Goal: Task Accomplishment & Management: Manage account settings

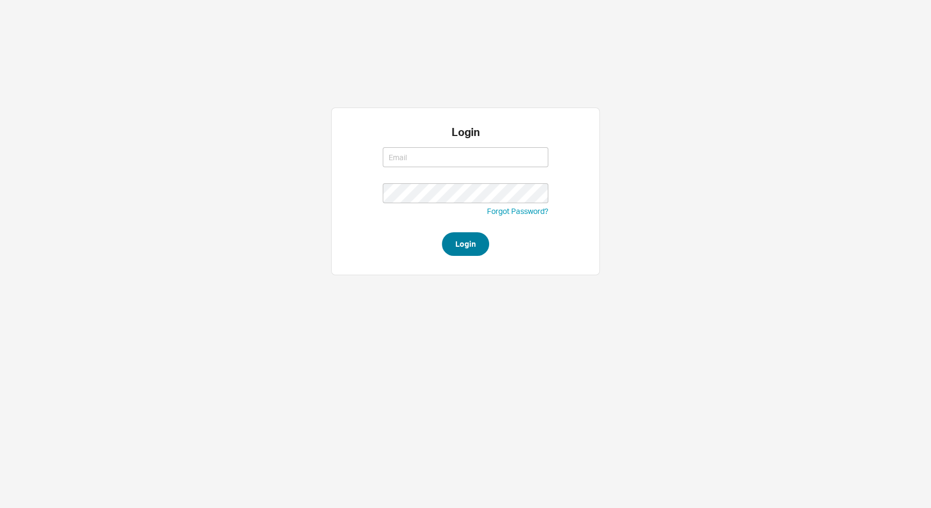
type input "[EMAIL_ADDRESS][DOMAIN_NAME]"
type input "adina@qualitybath.com"
click at [447, 246] on button "Login" at bounding box center [465, 244] width 47 height 24
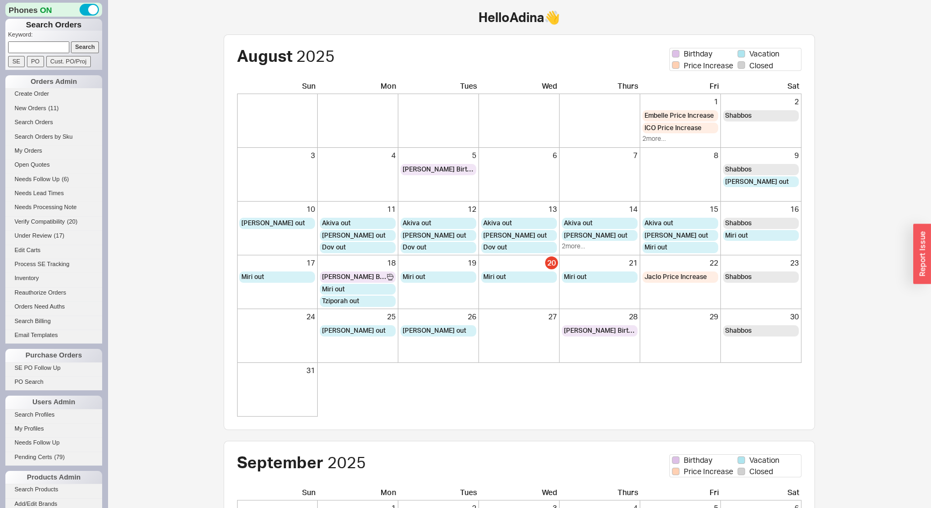
click at [49, 47] on input at bounding box center [38, 46] width 61 height 11
type input "928465"
click at [71, 41] on input "Search" at bounding box center [85, 46] width 29 height 11
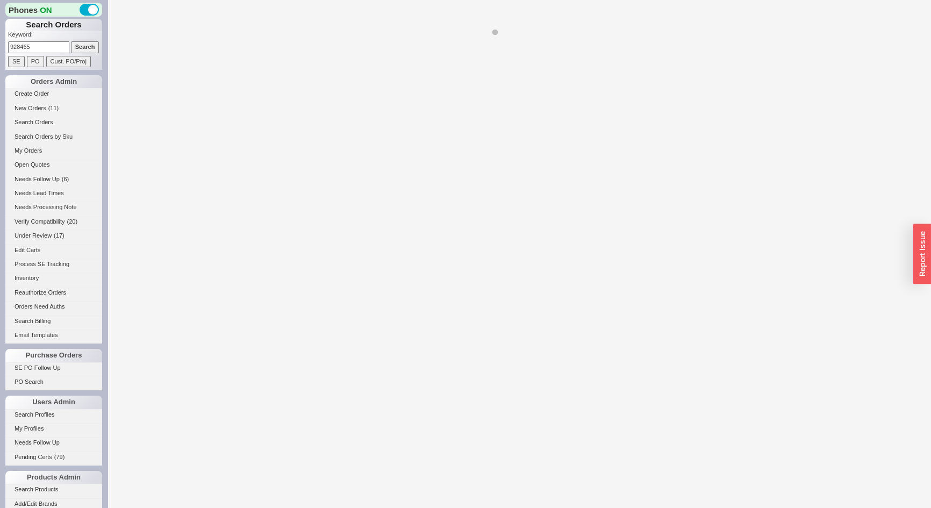
select select "LOW"
select select "3"
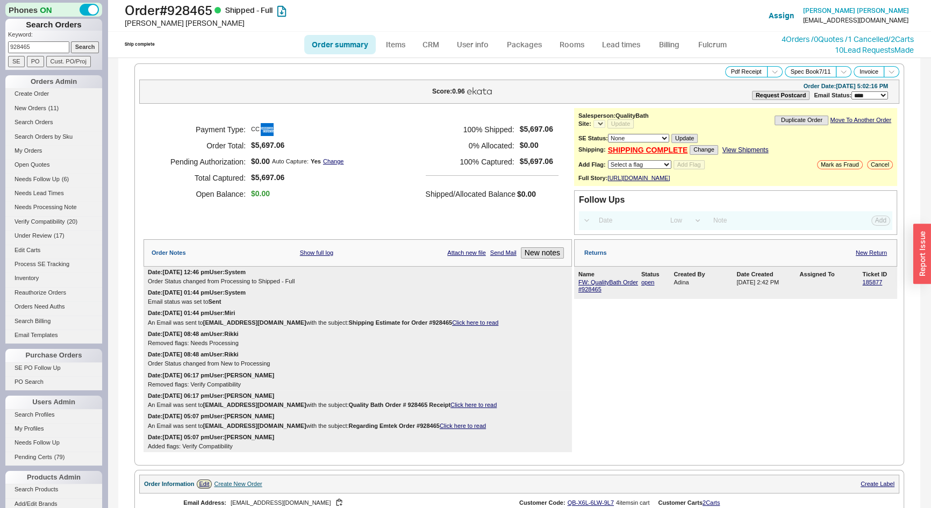
select select "*"
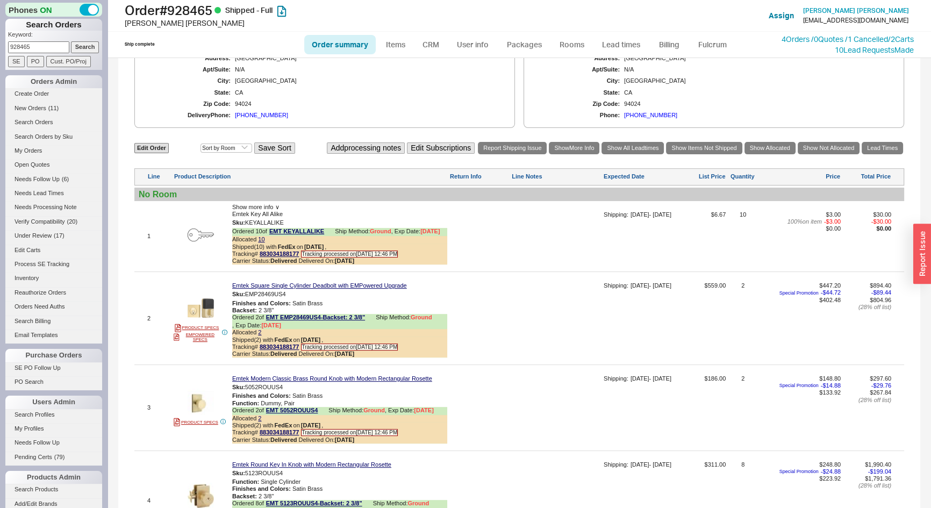
scroll to position [311, 0]
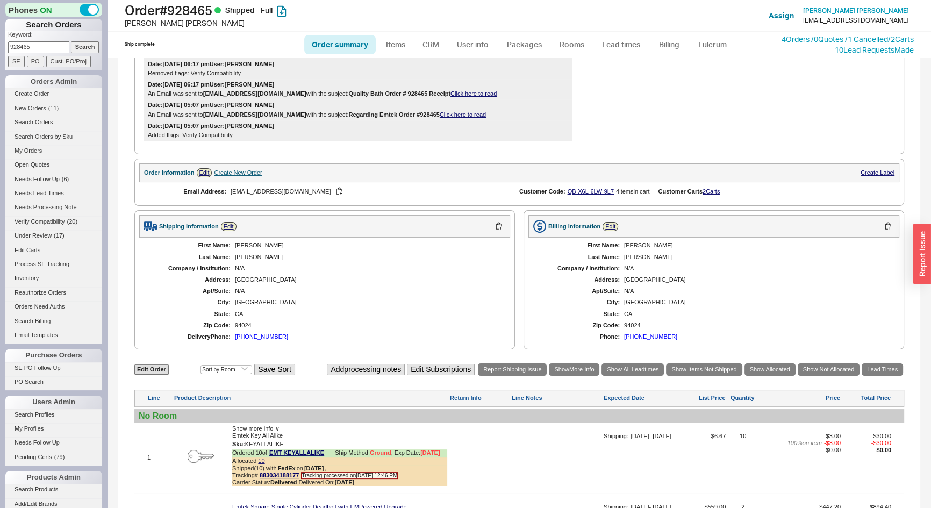
click at [0, 65] on div "Phones ON Search Orders Keyword: 928465 Search SE PO Cust. PO/Proj Orders Admin…" at bounding box center [54, 254] width 108 height 508
drag, startPoint x: 0, startPoint y: 65, endPoint x: 49, endPoint y: 46, distance: 53.1
click at [49, 46] on input "928465" at bounding box center [38, 46] width 61 height 11
type input "925406"
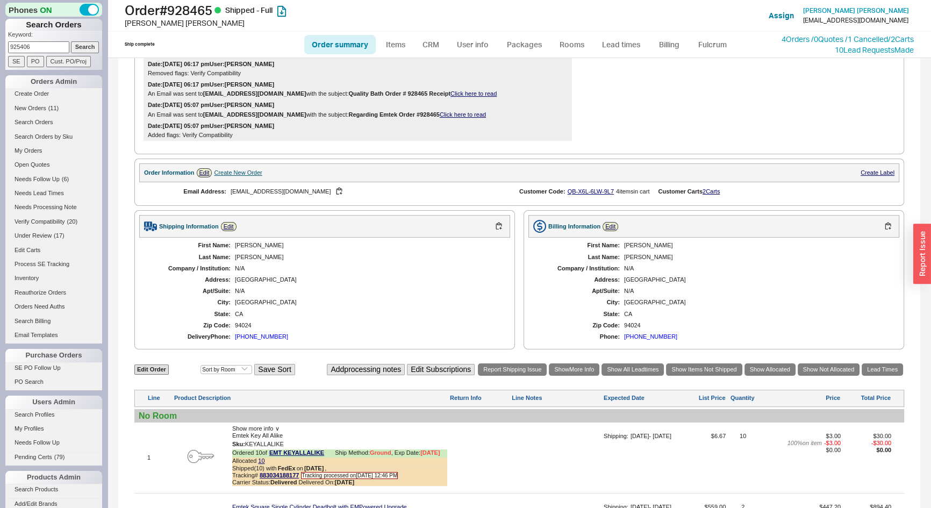
click at [71, 41] on input "Search" at bounding box center [85, 46] width 29 height 11
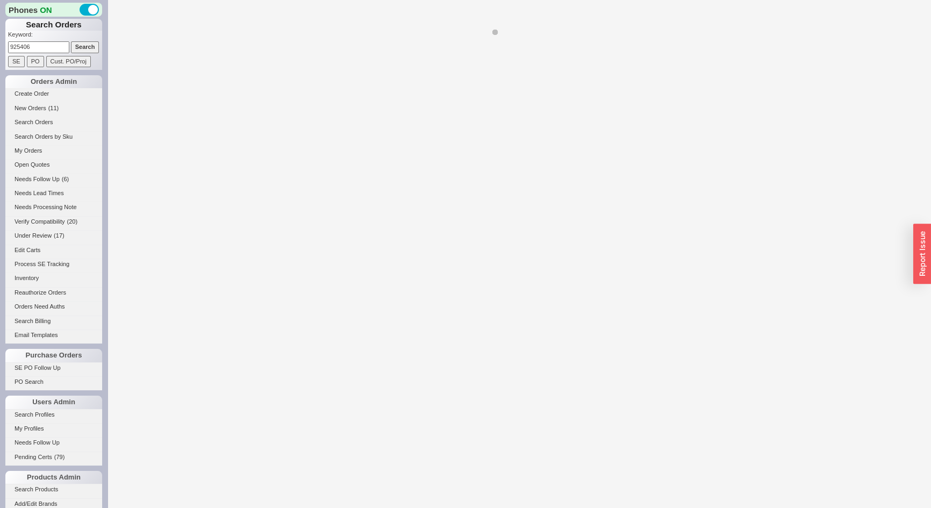
select select "*"
select select "LOW"
select select "3"
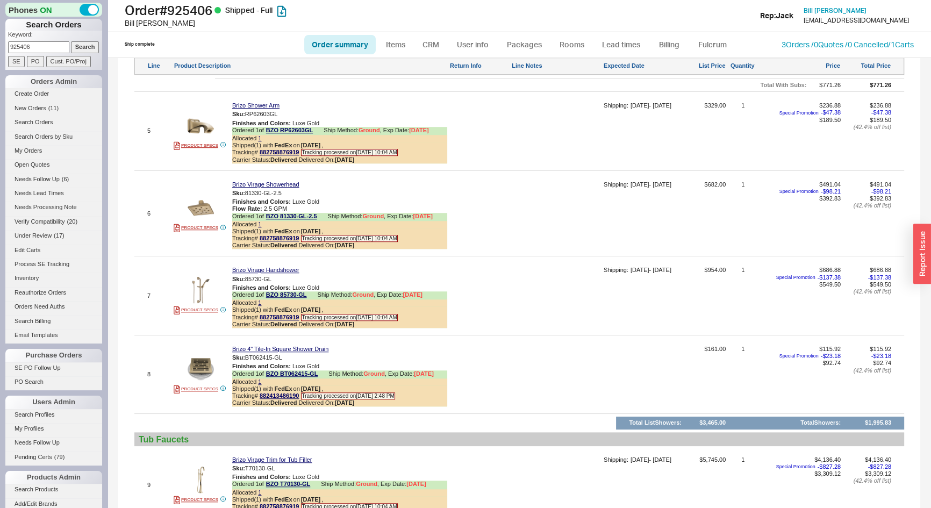
scroll to position [1003, 0]
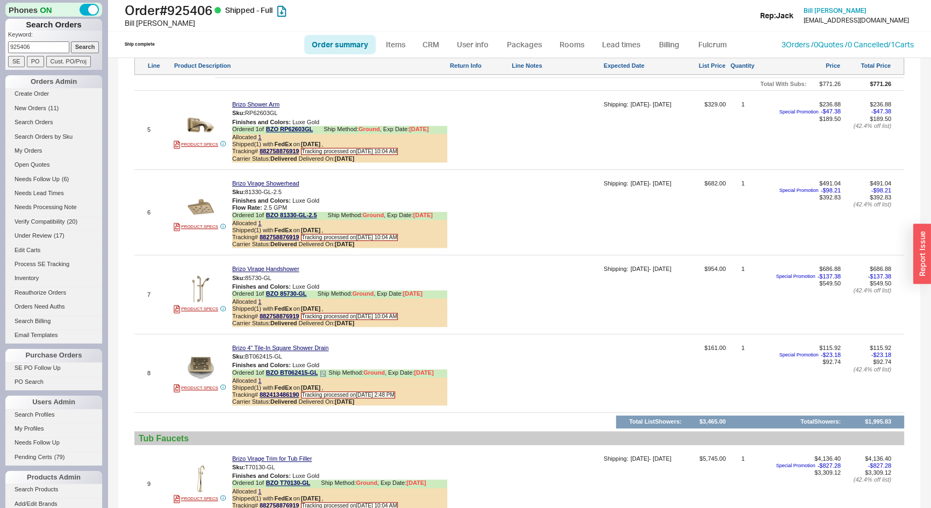
click at [326, 376] on icon at bounding box center [323, 374] width 6 height 6
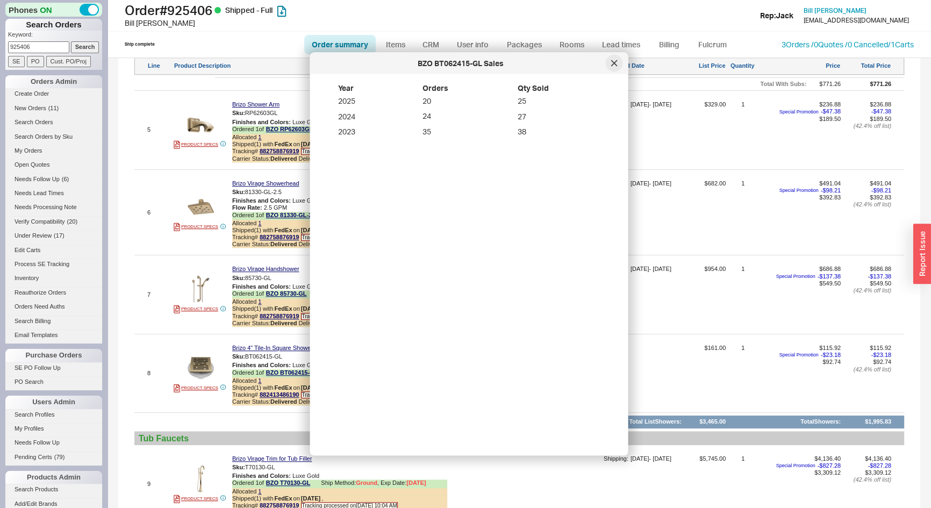
click at [610, 62] on div at bounding box center [614, 63] width 17 height 17
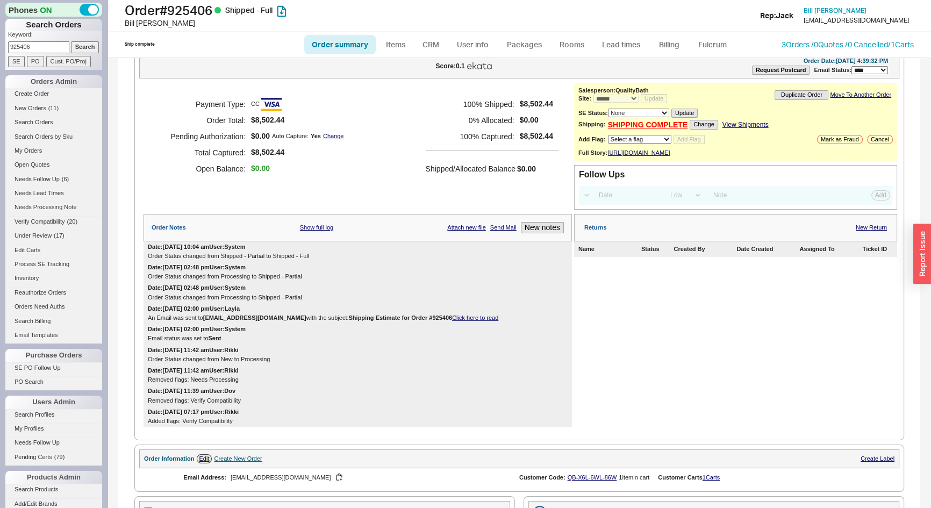
scroll to position [0, 0]
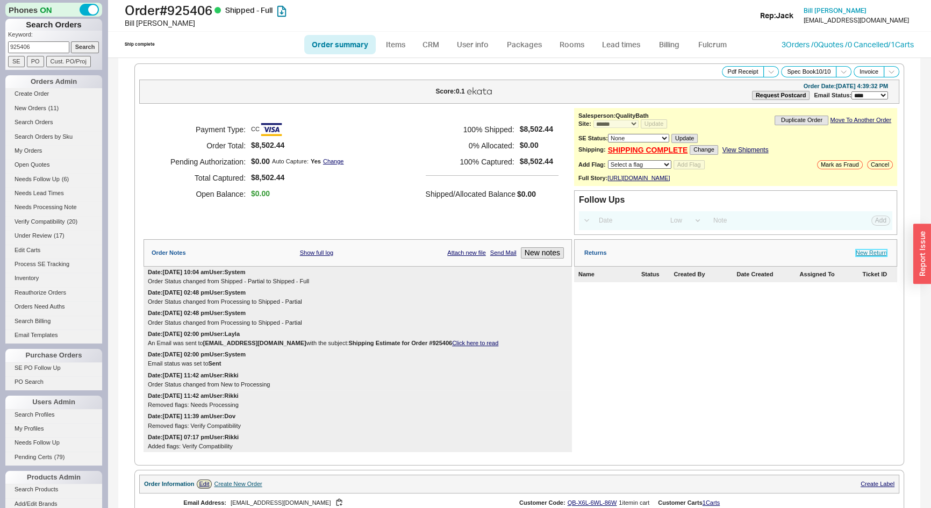
click at [872, 257] on link "New Return" at bounding box center [871, 253] width 31 height 7
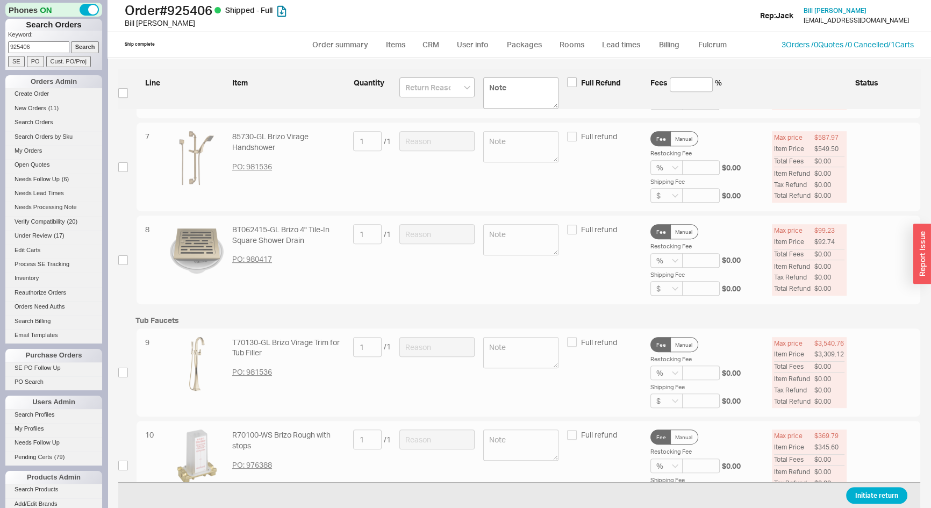
scroll to position [635, 0]
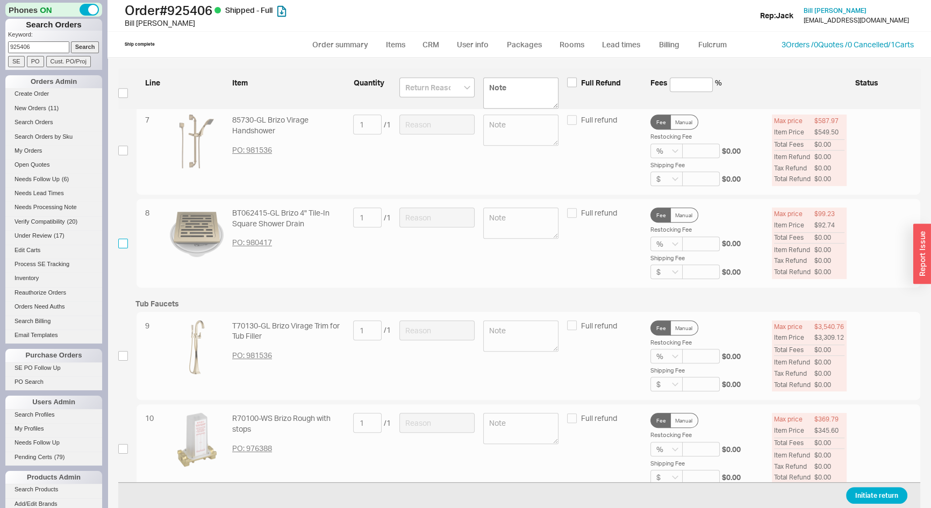
click at [123, 246] on input "checkbox" at bounding box center [123, 244] width 10 height 10
checkbox input "true"
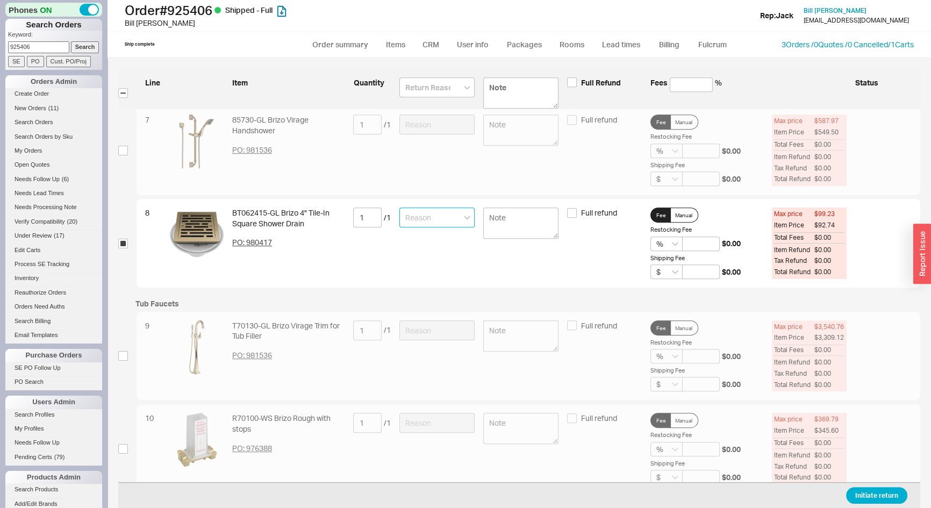
click at [402, 213] on input at bounding box center [437, 218] width 75 height 20
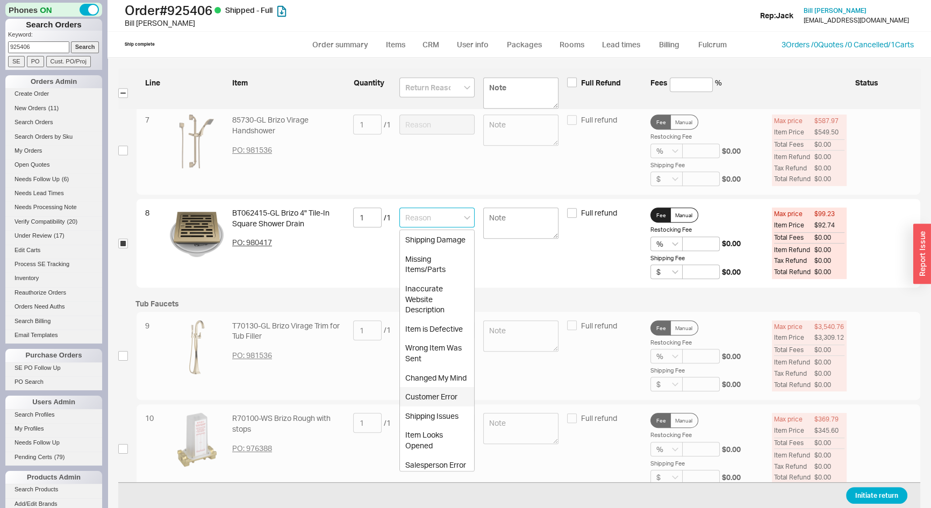
click at [430, 407] on div "Customer Error" at bounding box center [437, 396] width 74 height 19
type input "Customer Error"
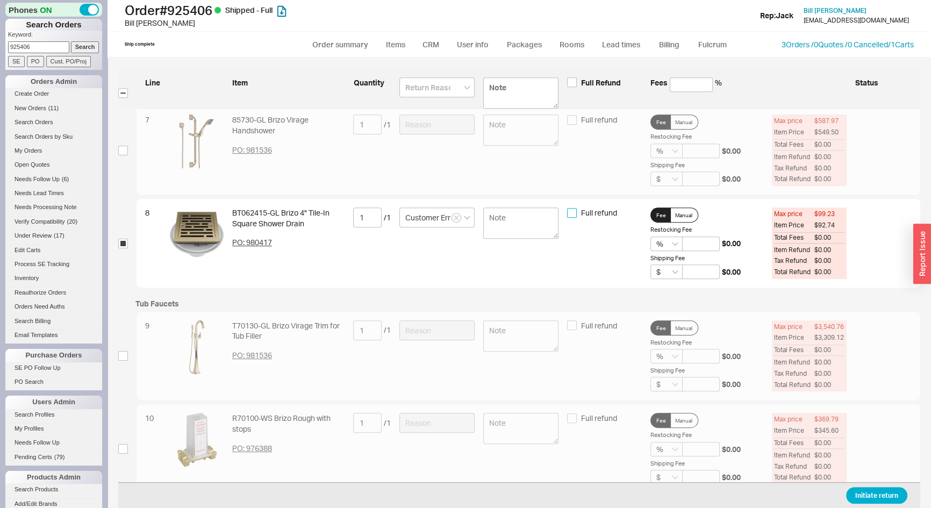
click at [570, 215] on input "Full refund" at bounding box center [572, 213] width 10 height 10
checkbox input "true"
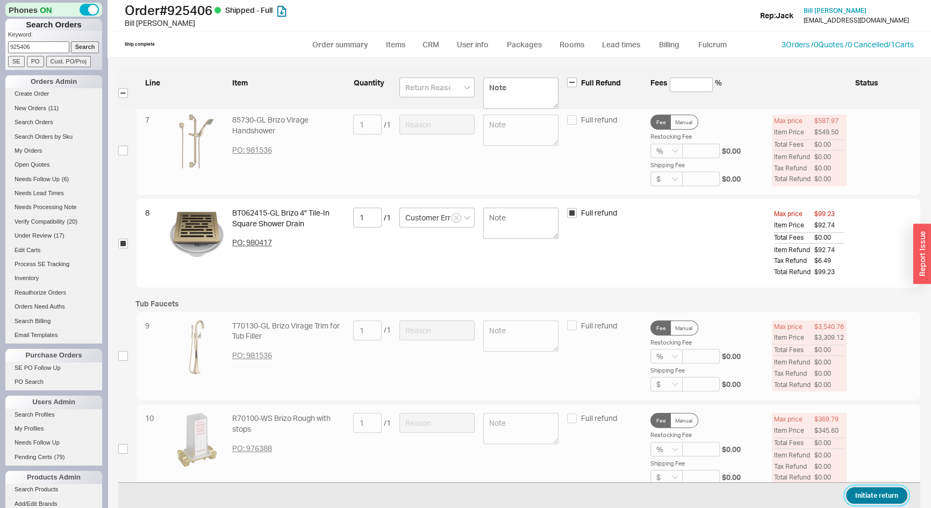
click at [863, 497] on button "Initiate return" at bounding box center [877, 495] width 61 height 17
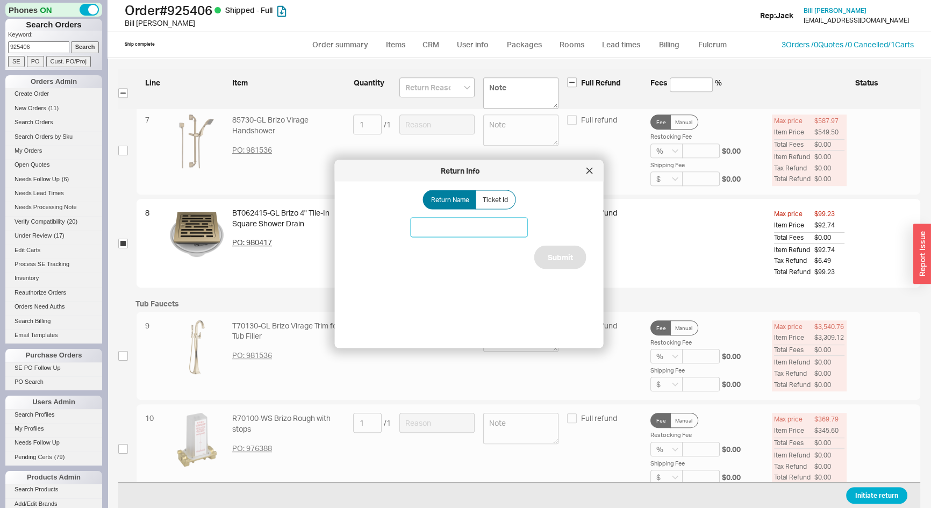
click at [474, 233] on input at bounding box center [469, 228] width 117 height 20
type input "Brizo Drain"
click at [565, 250] on button "Submit" at bounding box center [561, 258] width 52 height 24
select select "*"
select select "LOW"
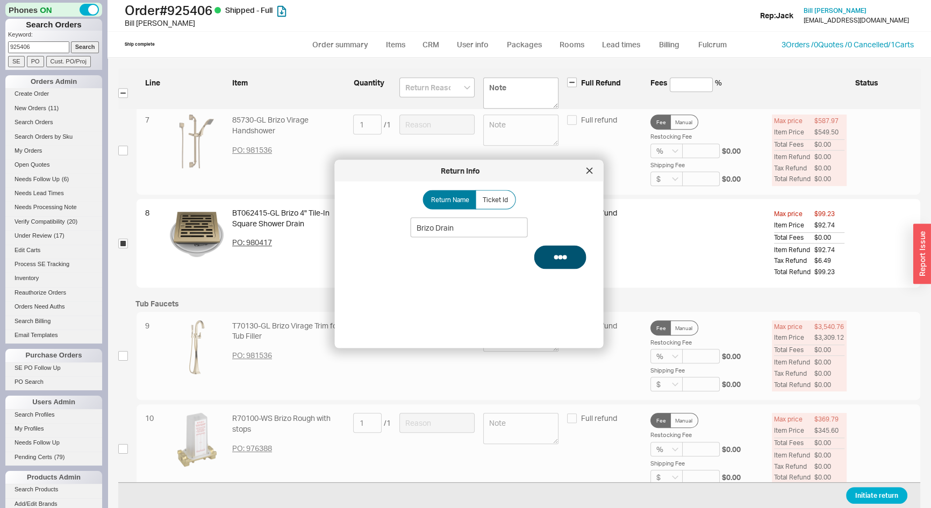
select select "3"
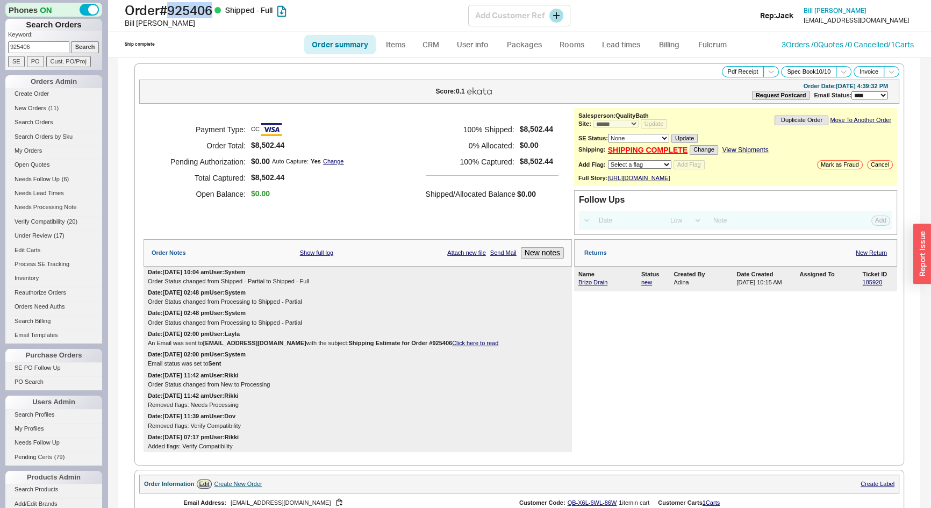
drag, startPoint x: 219, startPoint y: 10, endPoint x: 175, endPoint y: 16, distance: 44.4
click at [175, 16] on h1 "Order # 925406 Shipped - Full" at bounding box center [297, 10] width 344 height 15
copy h1 "925406"
click at [864, 286] on link "185920" at bounding box center [873, 282] width 20 height 6
click at [45, 40] on p "Keyword:" at bounding box center [55, 36] width 94 height 11
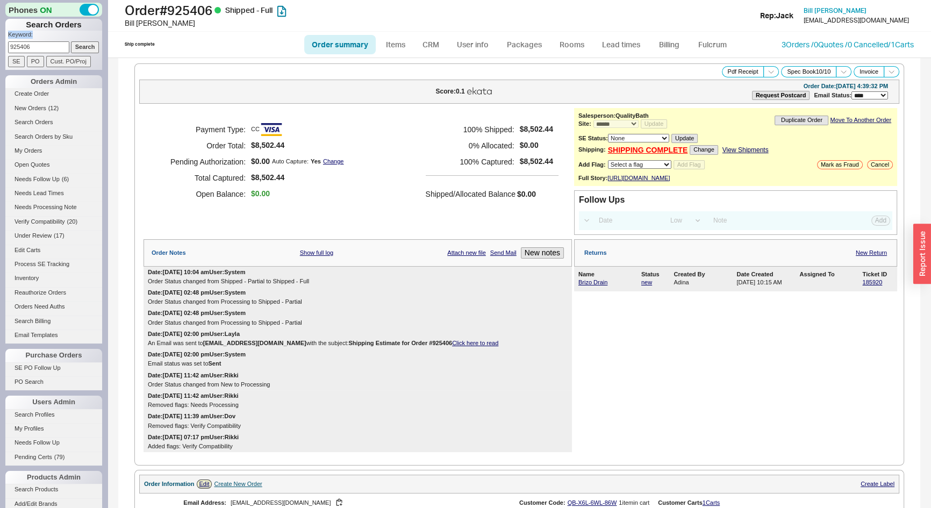
drag, startPoint x: 45, startPoint y: 40, endPoint x: 44, endPoint y: 47, distance: 7.2
click at [44, 45] on form "Keyword: 925406 Search SE PO Cust. PO/Proj" at bounding box center [55, 49] width 94 height 37
click at [42, 47] on input "925406" at bounding box center [38, 46] width 61 height 11
type input "699987"
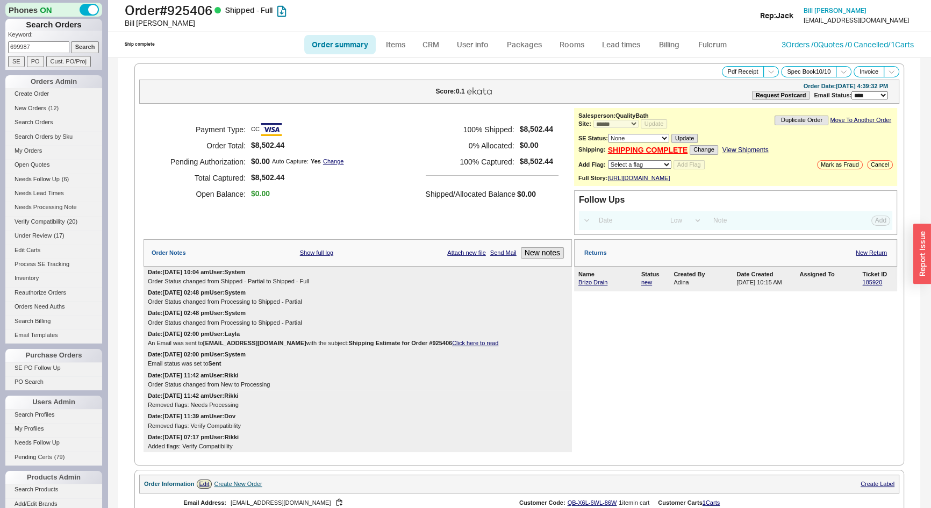
click at [71, 41] on input "Search" at bounding box center [85, 46] width 29 height 11
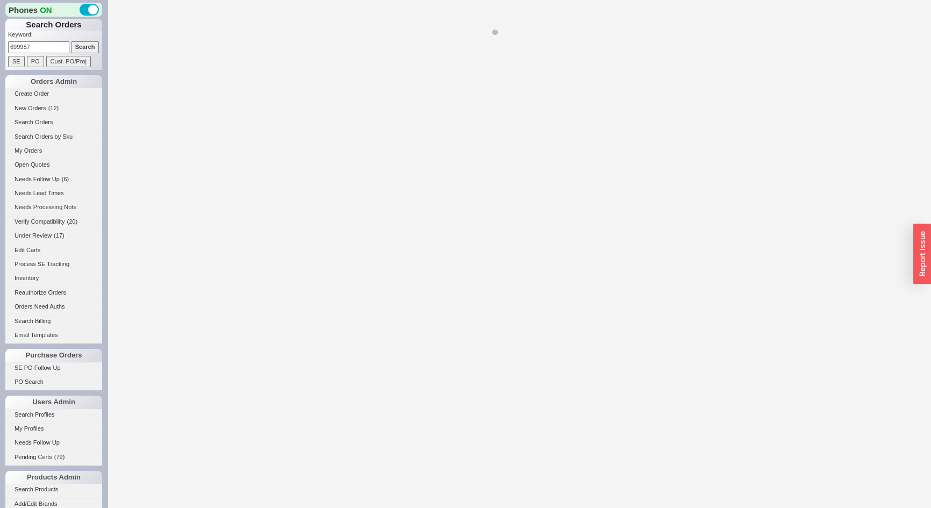
select select "*"
select select "LOW"
select select "3"
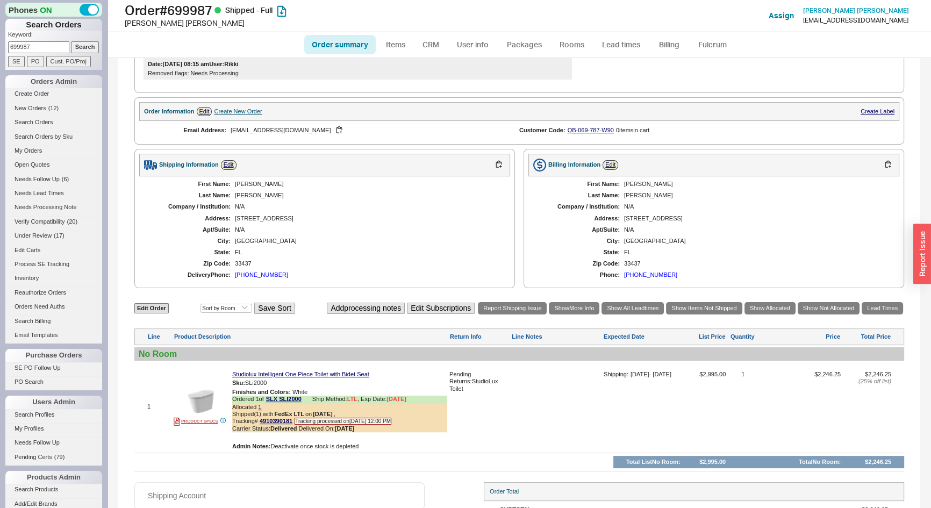
scroll to position [103, 0]
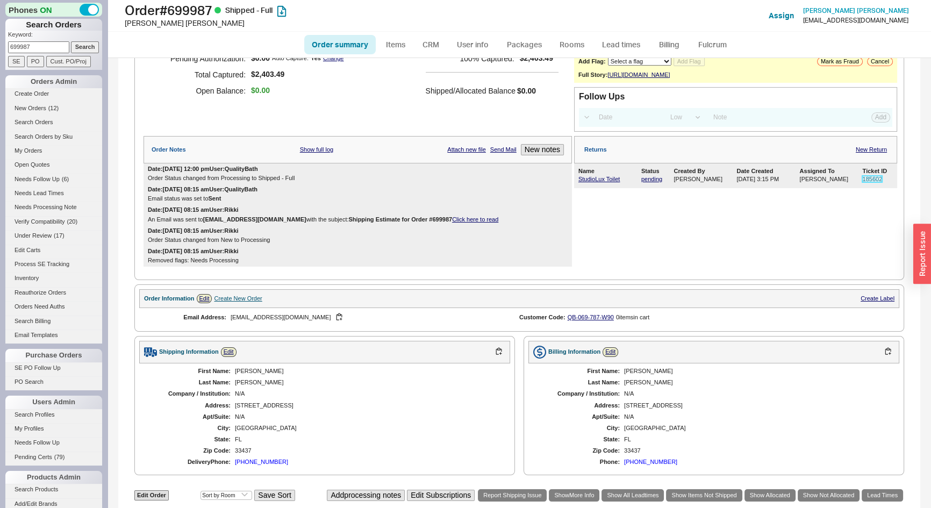
click at [873, 177] on link "185602" at bounding box center [873, 179] width 20 height 6
click at [869, 177] on link "185602" at bounding box center [873, 179] width 20 height 6
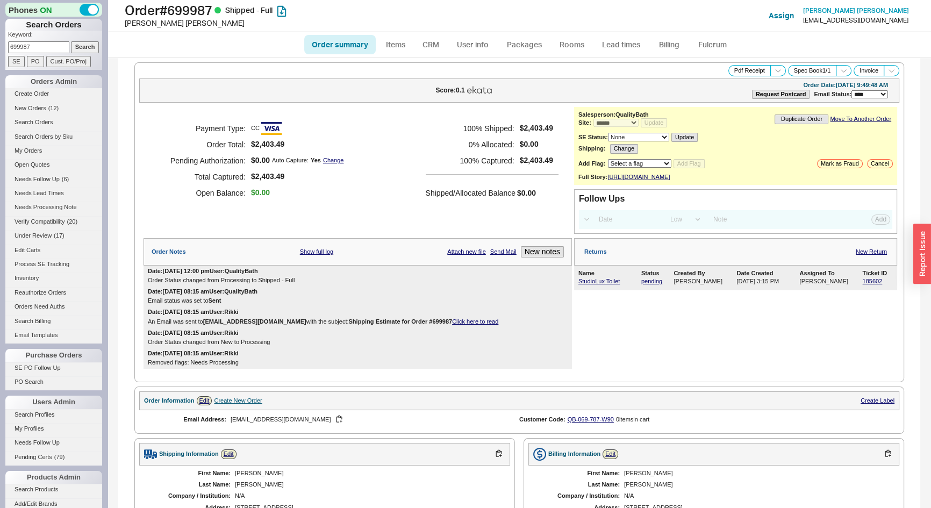
scroll to position [0, 0]
drag, startPoint x: 36, startPoint y: 43, endPoint x: 0, endPoint y: 50, distance: 36.7
click at [0, 50] on div "Phones ON Search Orders Keyword: 699987 Search SE PO Cust. PO/Proj Orders Admin…" at bounding box center [54, 254] width 108 height 508
type input "707306"
click at [71, 41] on input "Search" at bounding box center [85, 46] width 29 height 11
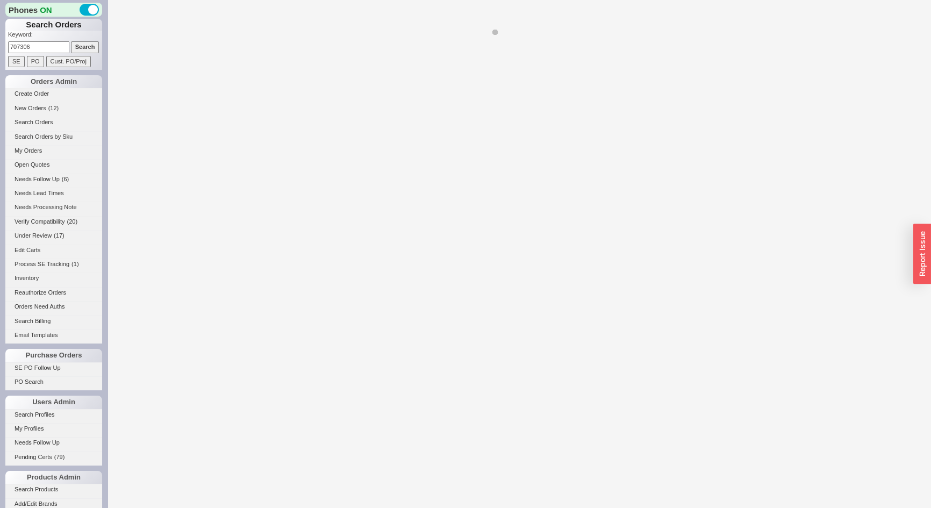
select select "**"
select select "*"
select select "LOW"
select select "3"
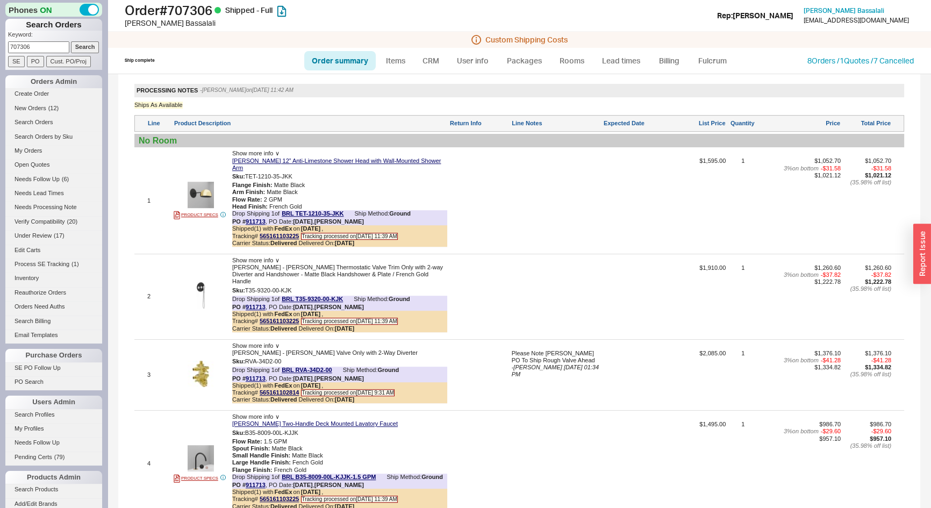
scroll to position [1076, 0]
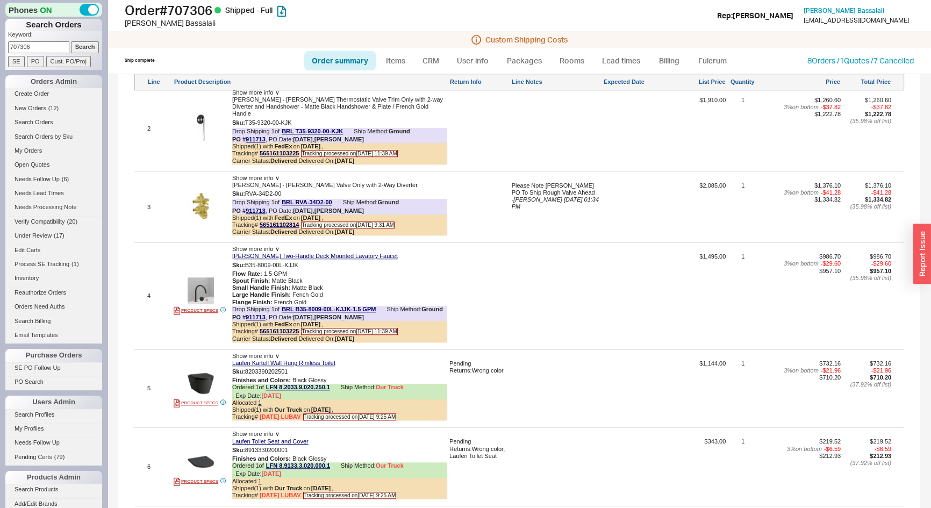
drag, startPoint x: 46, startPoint y: 42, endPoint x: 0, endPoint y: 52, distance: 46.8
click at [0, 52] on div "Phones ON Search Orders Keyword: 707306 Search SE PO Cust. PO/Proj Orders Admin…" at bounding box center [54, 254] width 108 height 508
type input "933700"
click at [71, 41] on input "Search" at bounding box center [85, 46] width 29 height 11
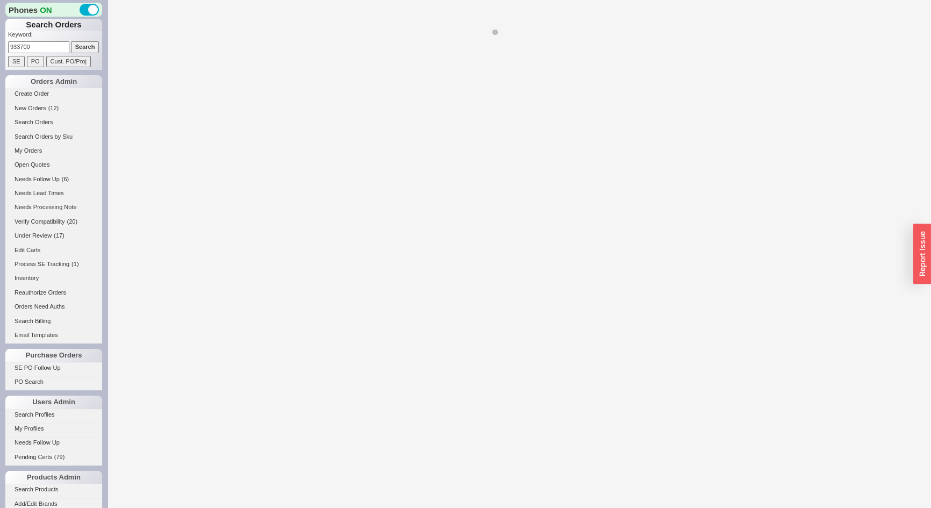
select select "*"
select select "LOW"
select select "3"
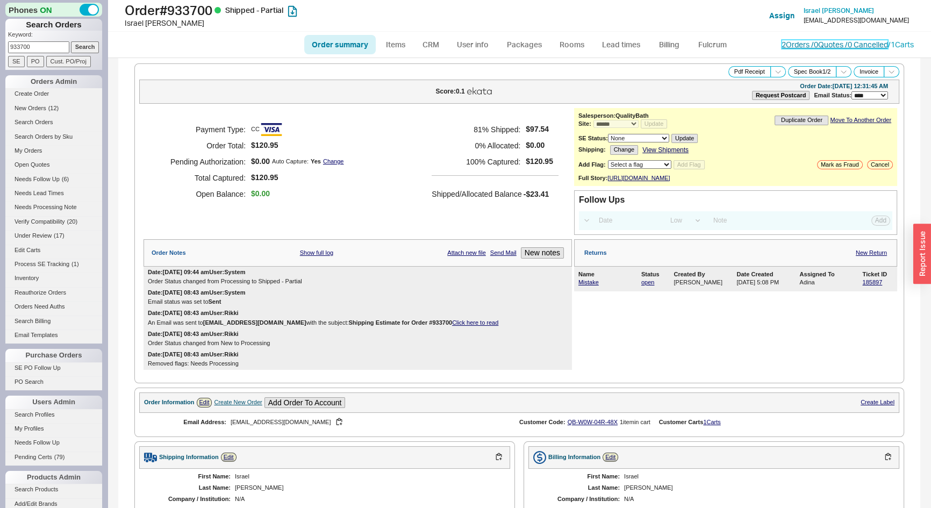
click at [782, 44] on link "2 Orders / 0 Quotes / 0 Cancelled" at bounding box center [835, 44] width 106 height 9
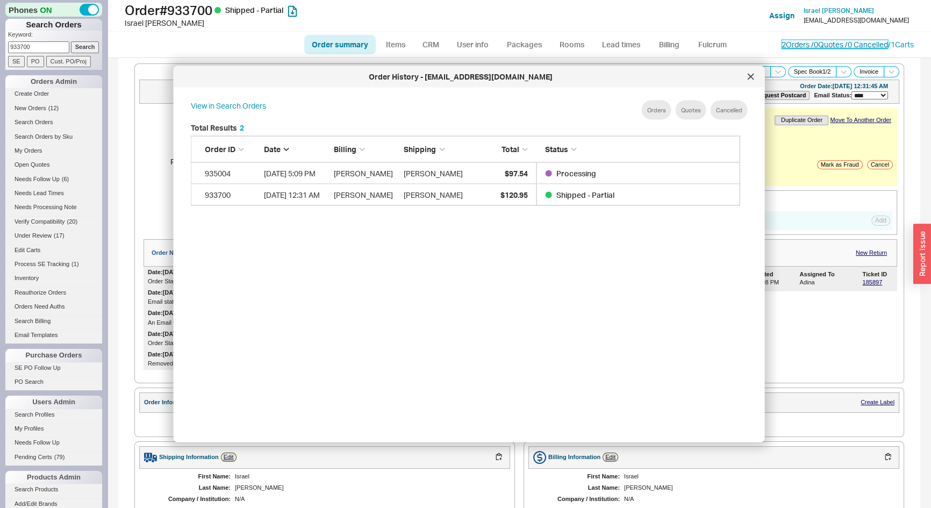
scroll to position [322, 559]
click at [751, 75] on icon at bounding box center [751, 77] width 6 height 6
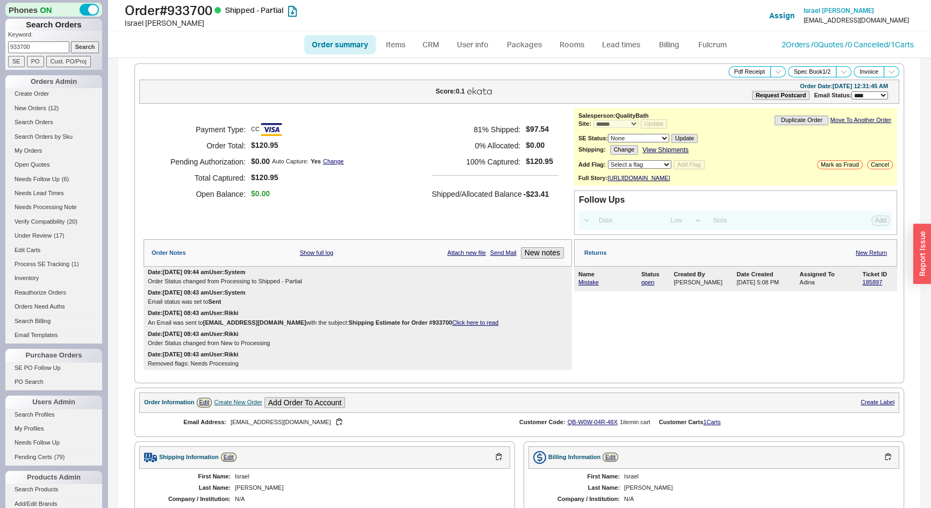
drag, startPoint x: 33, startPoint y: 46, endPoint x: 0, endPoint y: 43, distance: 33.5
click at [0, 43] on div "Phones ON Search Orders Keyword: 933700 Search SE PO Cust. PO/Proj Orders Admin…" at bounding box center [54, 254] width 108 height 508
type input "932680"
click at [71, 41] on input "Search" at bounding box center [85, 46] width 29 height 11
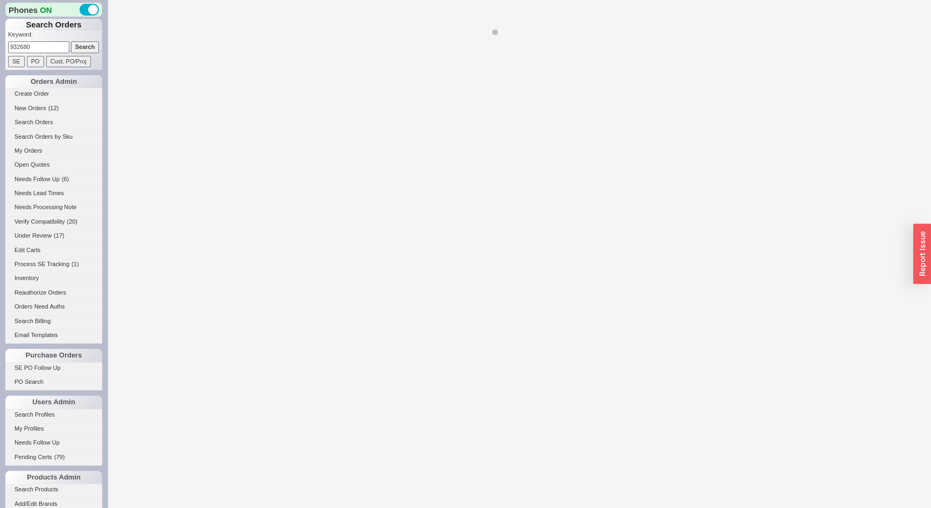
select select "*"
select select "**"
select select "LOW"
select select "3"
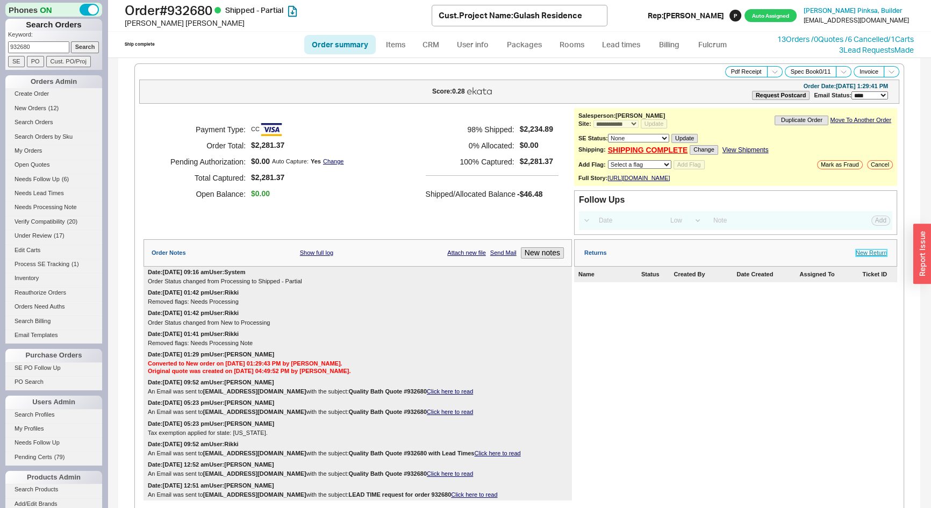
click at [873, 257] on link "New Return" at bounding box center [871, 253] width 31 height 7
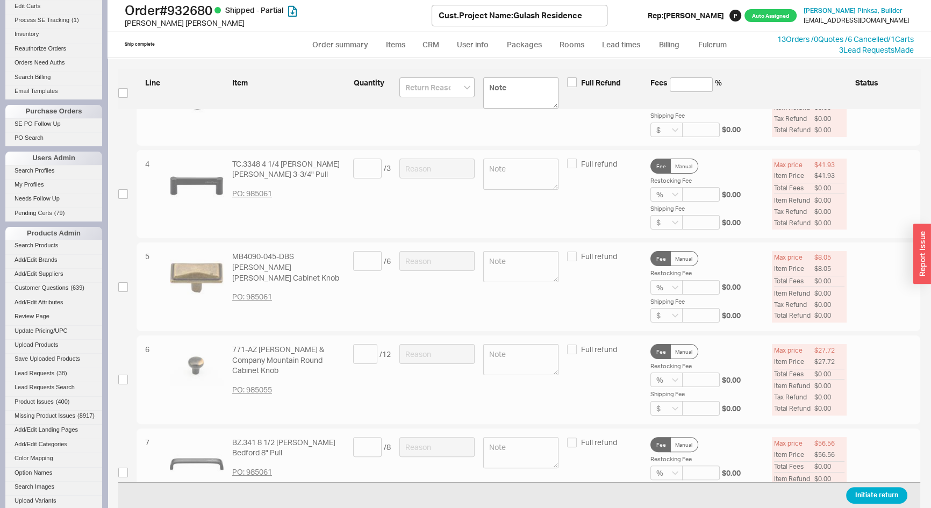
scroll to position [48, 0]
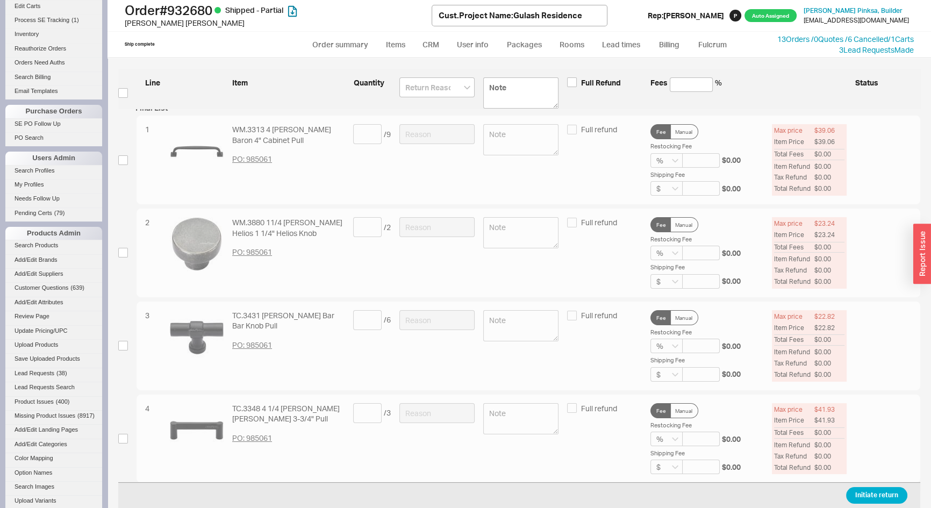
click at [128, 254] on div "2 WM.3880 11/4 Ashley Norton Helios 1 1/4" Helios Knob PO: 985061 / 2 Full refu…" at bounding box center [519, 253] width 802 height 89
click at [123, 252] on input "checkbox" at bounding box center [123, 253] width 10 height 10
checkbox input "true"
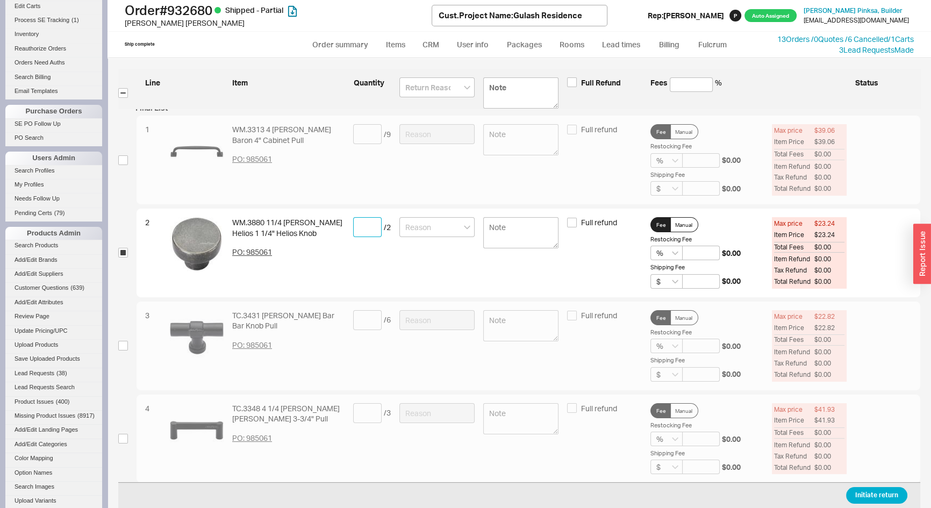
click at [365, 226] on input at bounding box center [367, 227] width 29 height 20
type input "2"
click at [417, 224] on input at bounding box center [437, 227] width 75 height 20
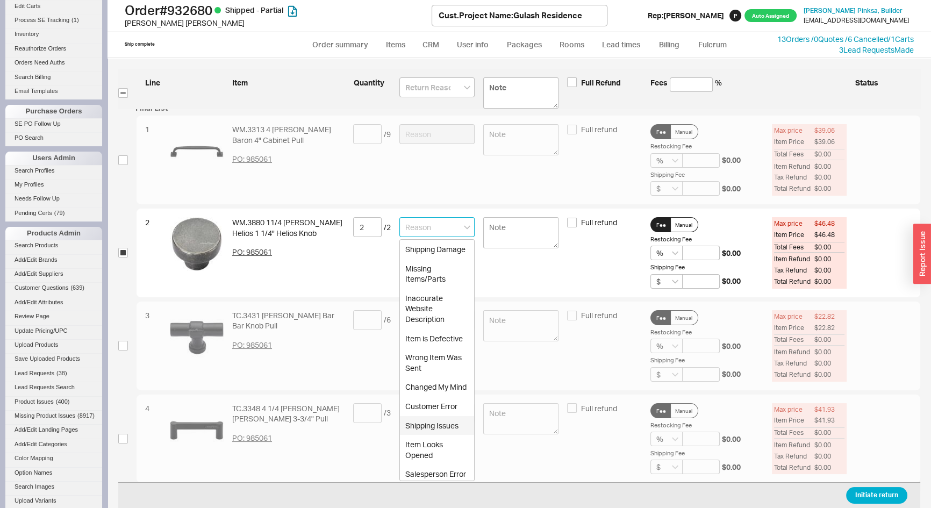
click at [431, 436] on div "Shipping Issues" at bounding box center [437, 425] width 74 height 19
type input "Shipping Issues"
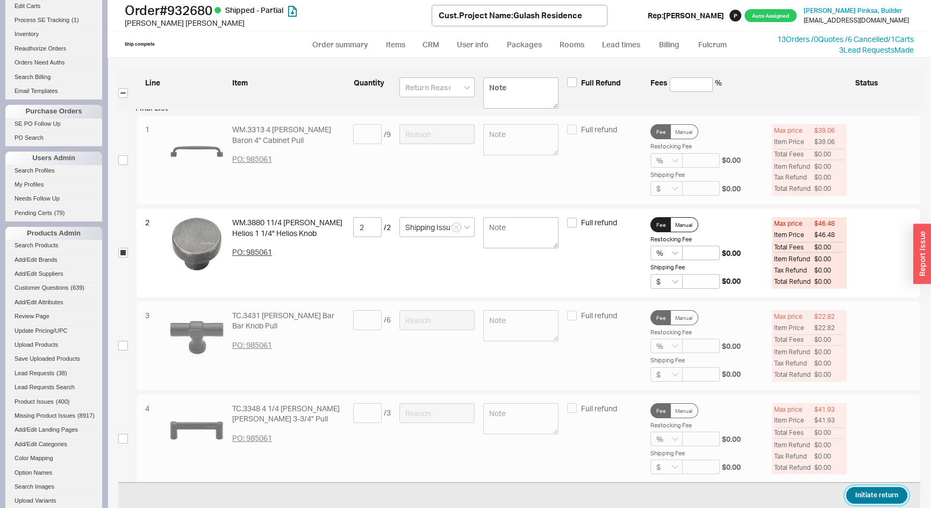
click at [887, 492] on button "Initiate return" at bounding box center [877, 495] width 61 height 17
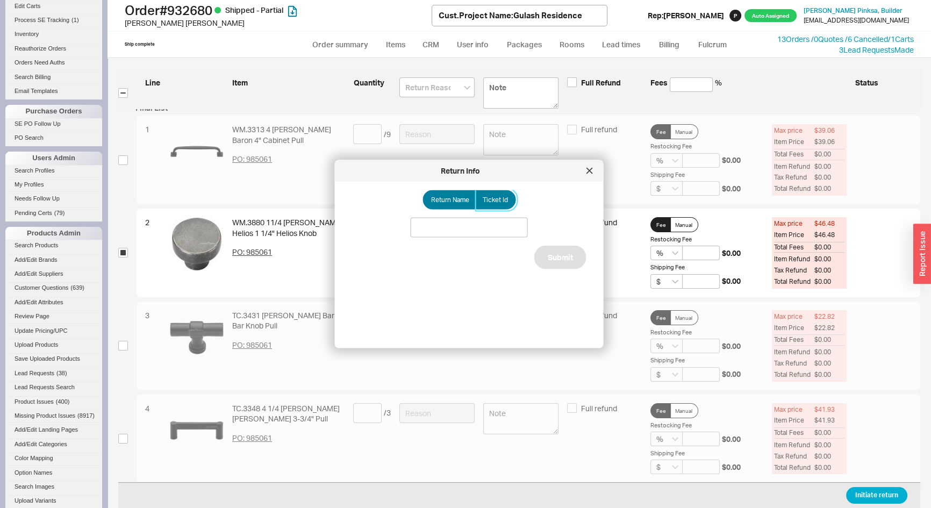
click at [484, 197] on span "Ticket Id" at bounding box center [495, 200] width 25 height 9
click at [0, 0] on input "Ticket Id" at bounding box center [0, 0] width 0 height 0
click at [485, 223] on input at bounding box center [469, 228] width 117 height 20
type input "185904"
click at [556, 262] on button "Submit" at bounding box center [561, 270] width 52 height 24
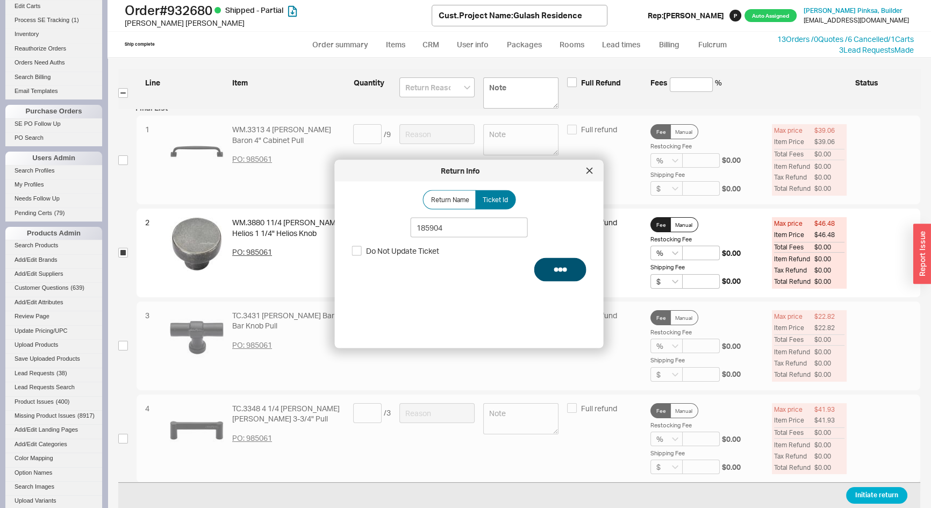
select select "*"
select select "**"
select select "LOW"
select select "3"
